Goal: Information Seeking & Learning: Learn about a topic

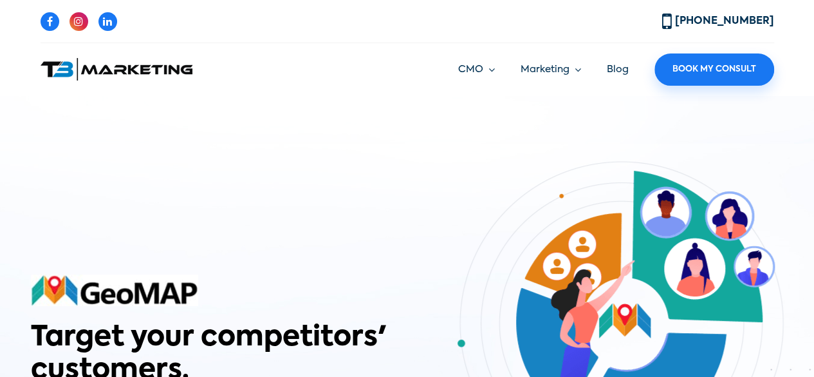
scroll to position [129, 0]
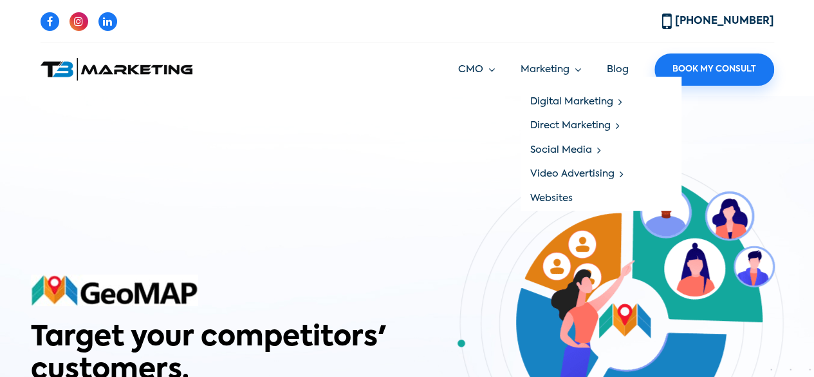
click at [559, 73] on link "Marketing" at bounding box center [551, 69] width 61 height 15
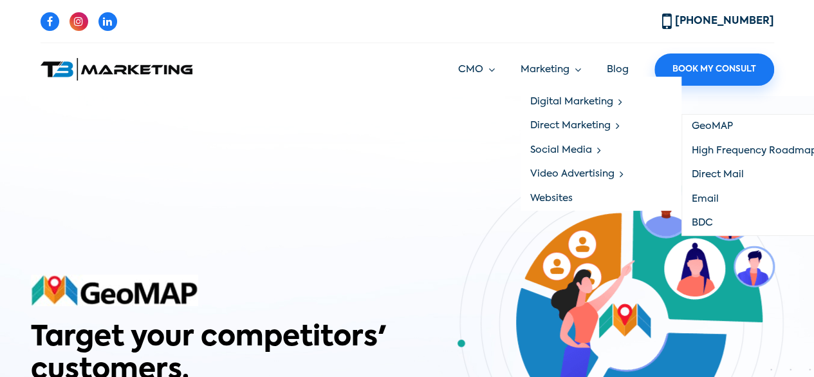
click at [710, 129] on link "GeoMAP" at bounding box center [762, 127] width 160 height 24
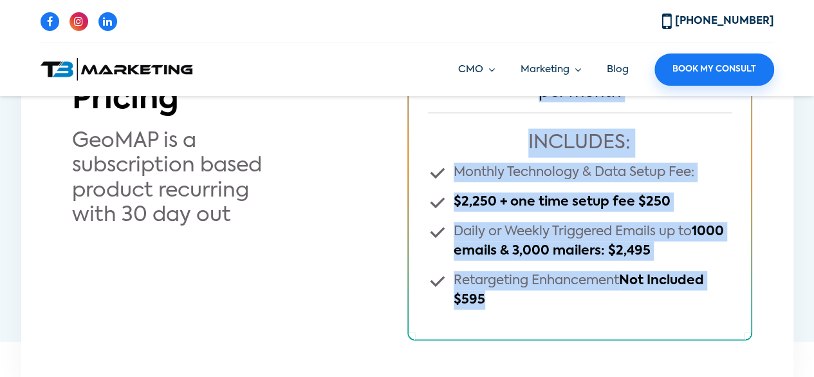
scroll to position [3830, 0]
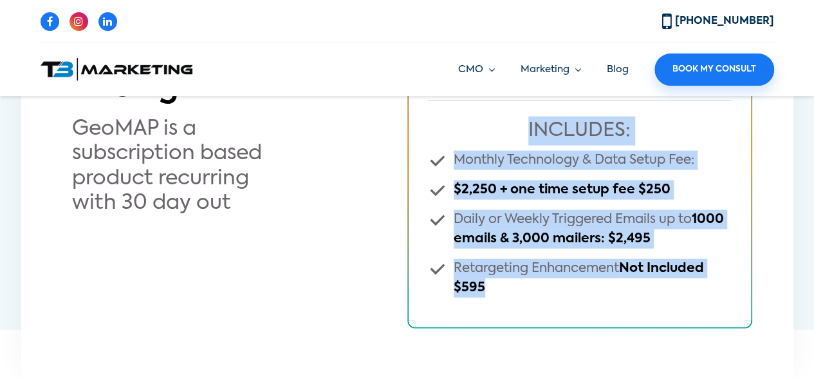
drag, startPoint x: 485, startPoint y: 151, endPoint x: 680, endPoint y: 282, distance: 234.3
click at [680, 282] on div "Starting Package $4,995 per month INCLUDES: Monthly Technology & Data Setup Fee…" at bounding box center [580, 146] width 345 height 366
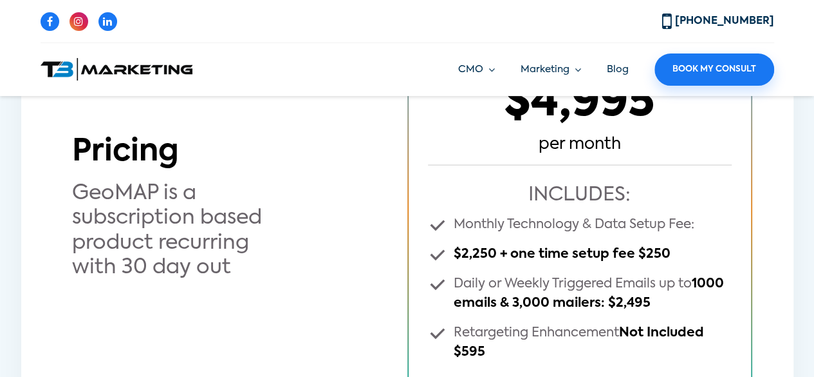
click at [368, 245] on div "Pricing GeoMAP is a subscription based product recurring with 30 day out" at bounding box center [234, 210] width 345 height 151
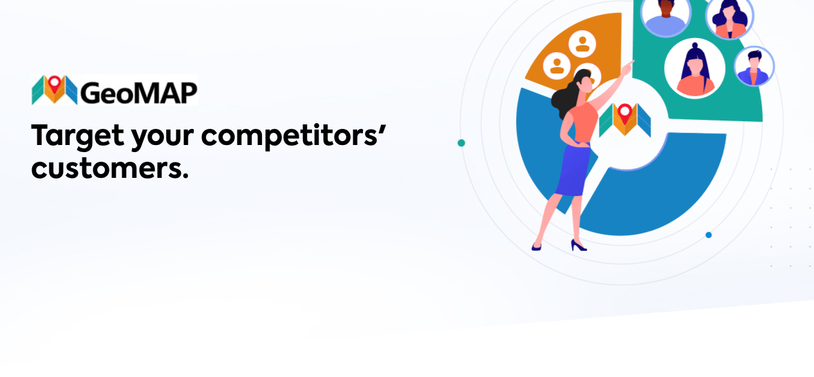
scroll to position [0, 0]
